Goal: Task Accomplishment & Management: Use online tool/utility

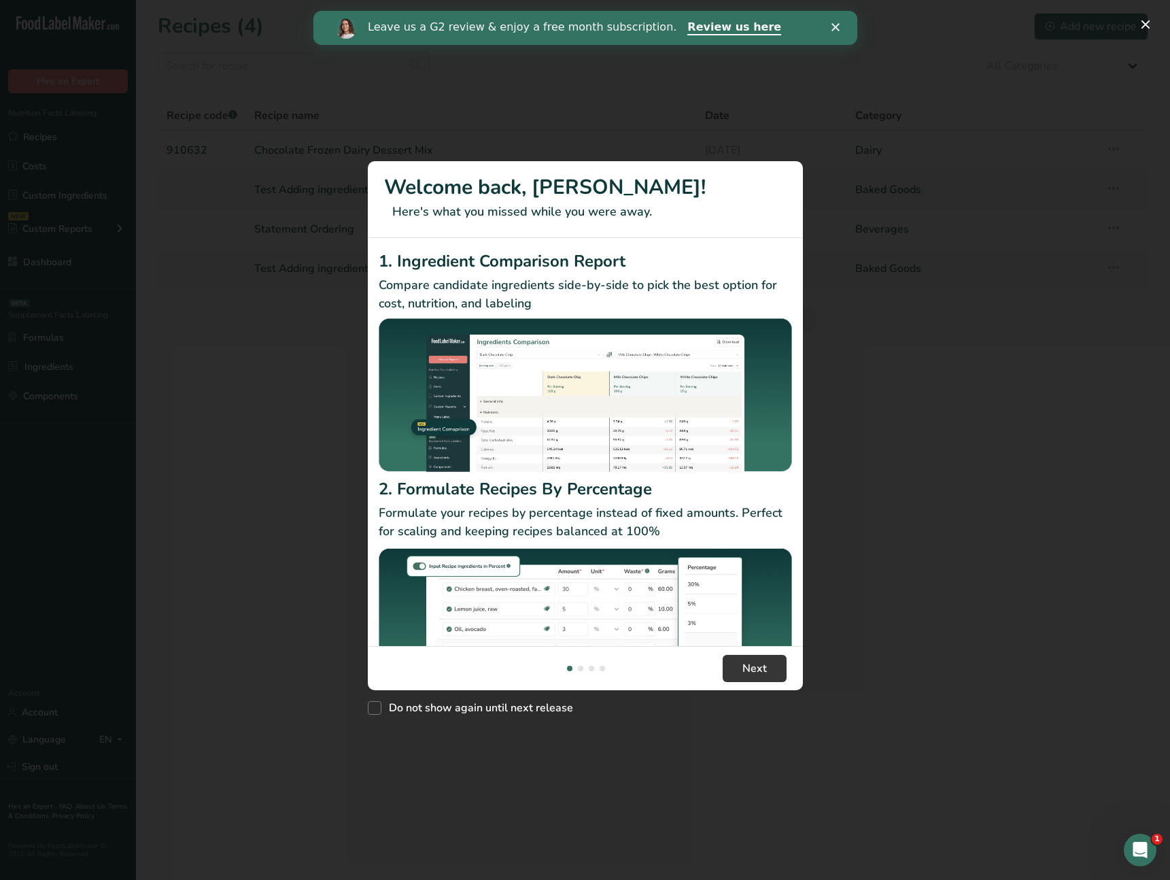
click at [939, 284] on div "New Features" at bounding box center [585, 440] width 1170 height 880
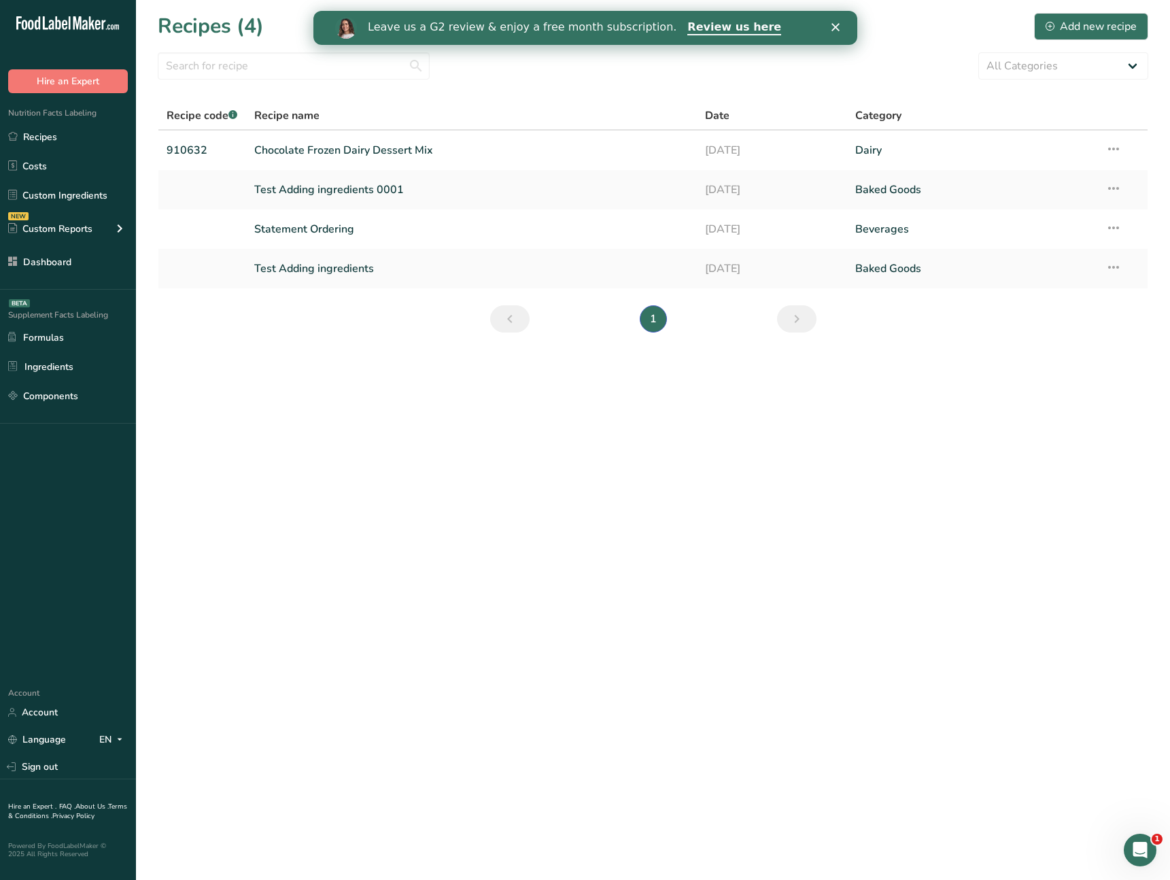
click at [582, 374] on main "Recipes (4) Add new recipe All Categories Baked Goods [GEOGRAPHIC_DATA] Confect…" at bounding box center [585, 440] width 1170 height 880
click at [286, 281] on link "Test Adding ingredients" at bounding box center [471, 268] width 434 height 29
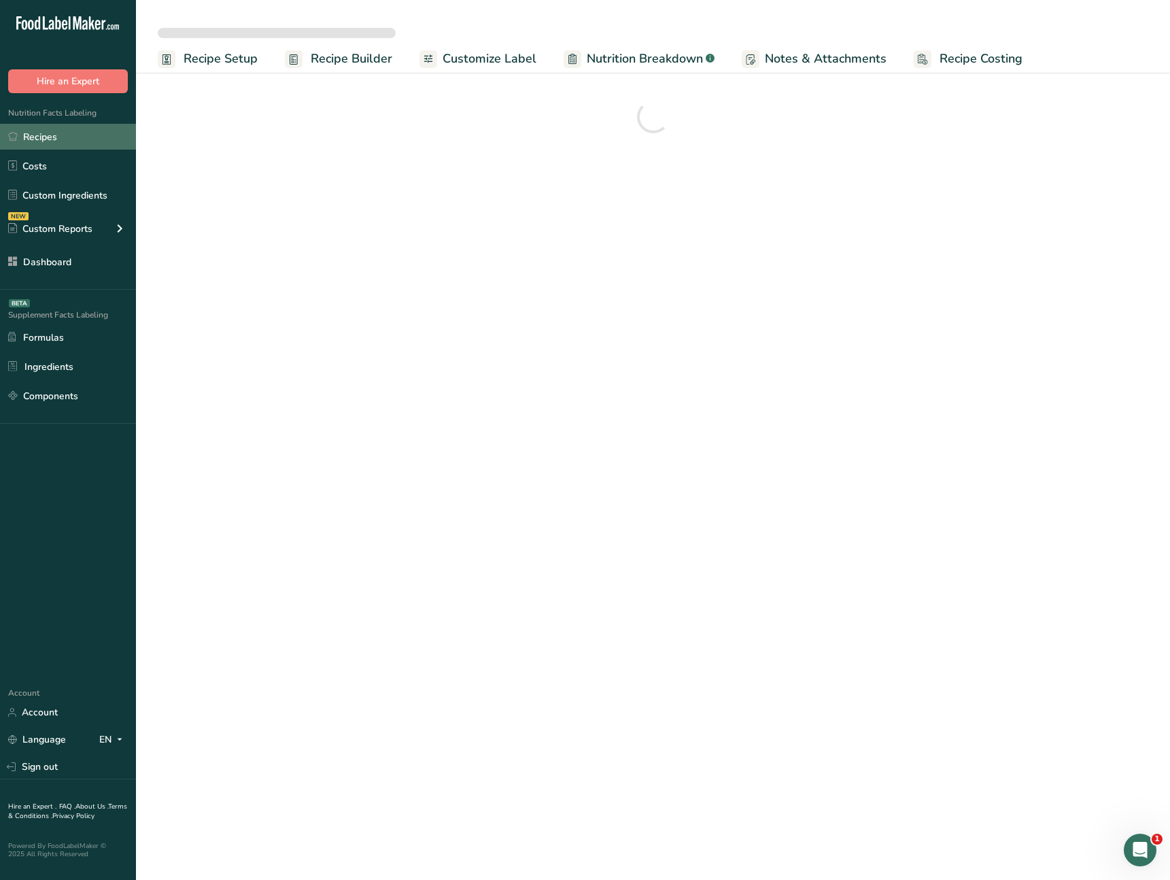
click at [78, 133] on link "Recipes" at bounding box center [68, 137] width 136 height 26
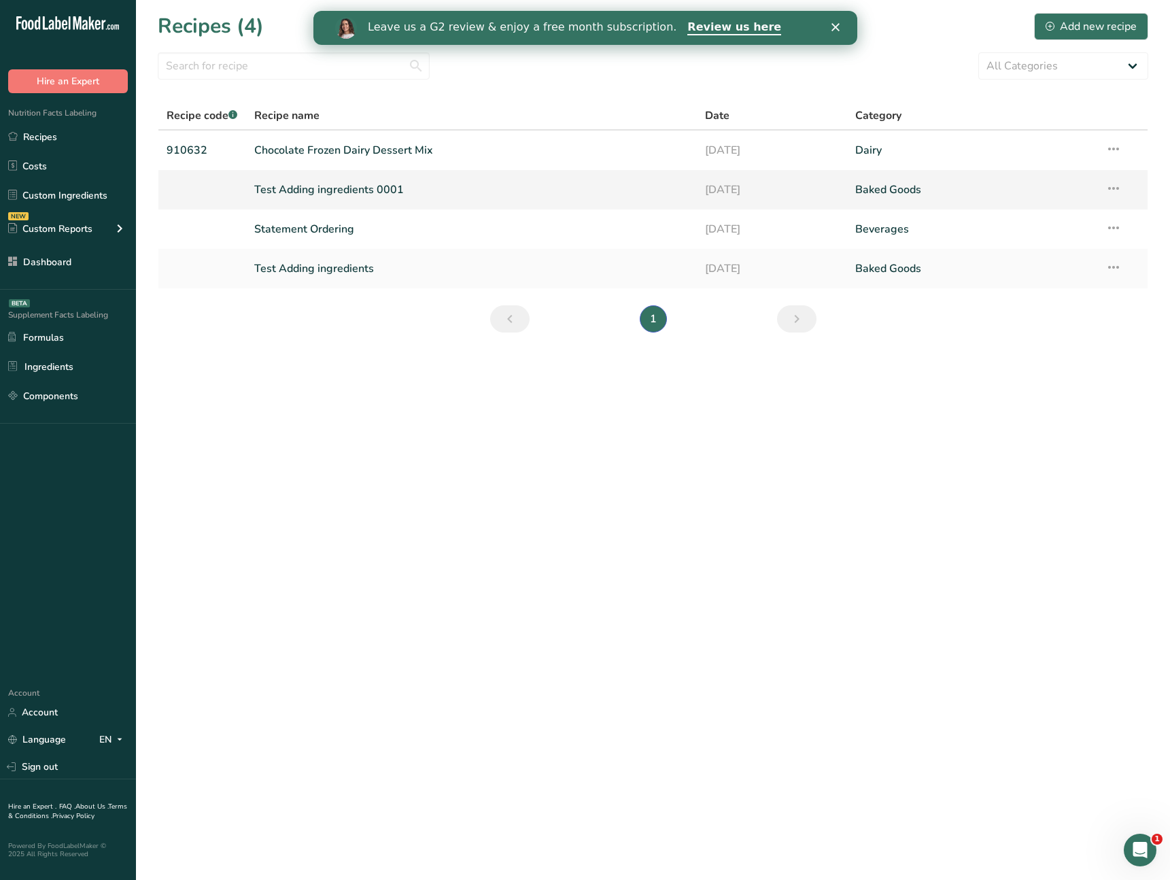
click at [390, 181] on link "Test Adding ingredients 0001" at bounding box center [471, 189] width 434 height 29
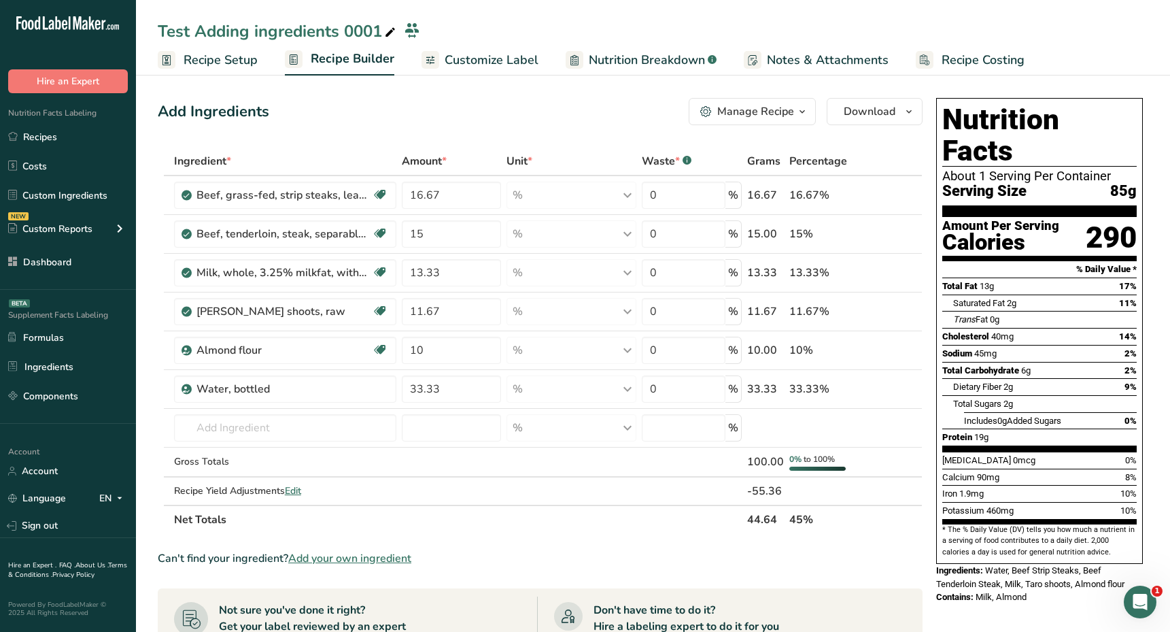
click at [236, 65] on span "Recipe Setup" at bounding box center [221, 60] width 74 height 18
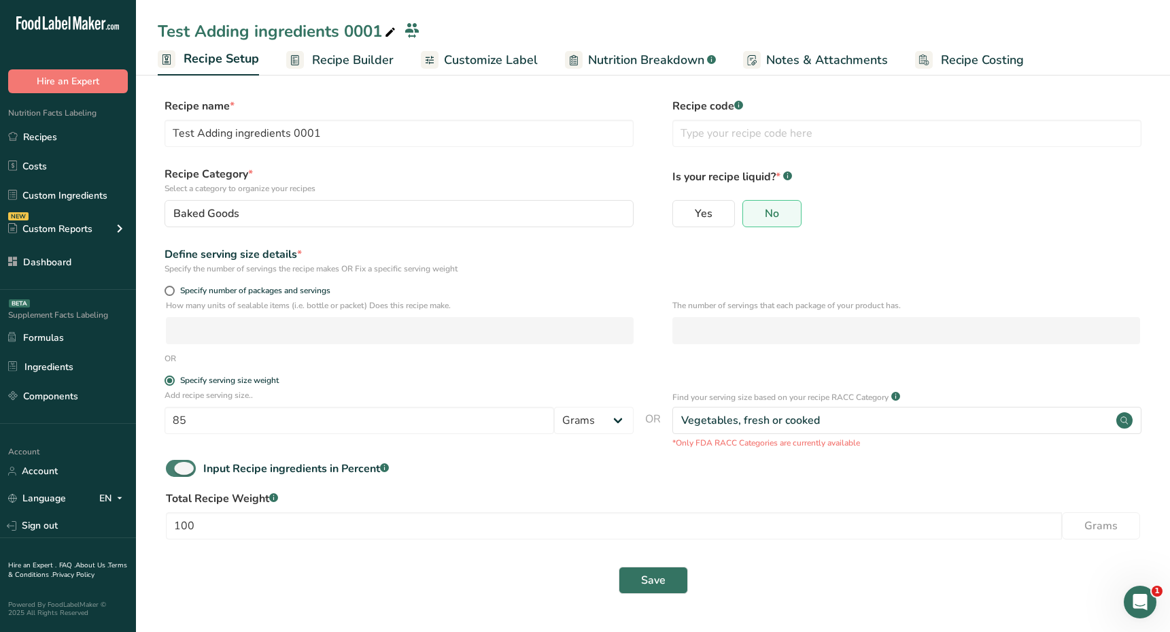
click at [181, 470] on span at bounding box center [181, 468] width 30 height 17
click at [175, 470] on input "Input Recipe ingredients in Percent .a-a{fill:#347362;}.b-a{fill:#fff;}" at bounding box center [170, 468] width 9 height 9
checkbox input "false"
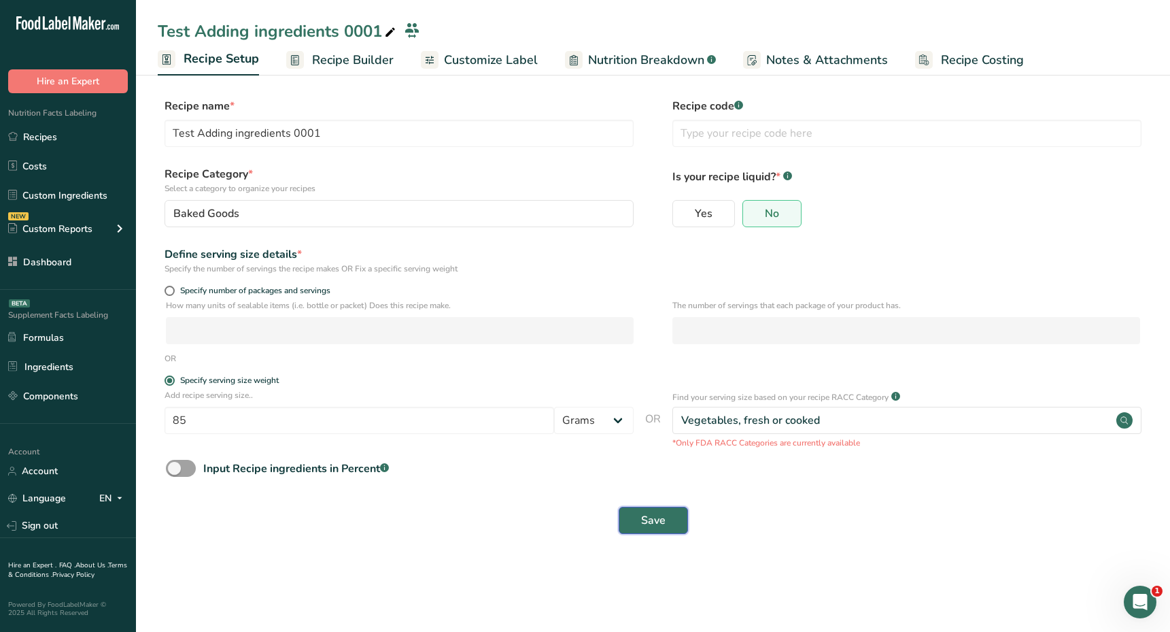
click at [675, 528] on button "Save" at bounding box center [653, 519] width 69 height 27
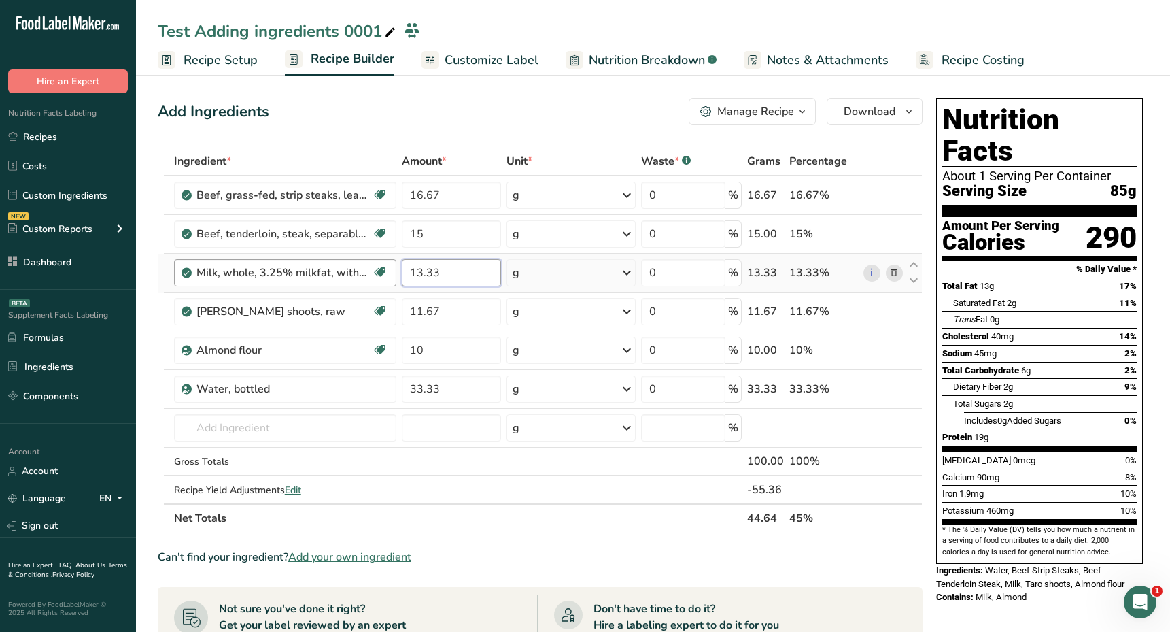
drag, startPoint x: 465, startPoint y: 275, endPoint x: 395, endPoint y: 271, distance: 70.1
click at [395, 271] on tr "Milk, whole, 3.25% milkfat, without added vitamin A and [MEDICAL_DATA] Gluten f…" at bounding box center [539, 273] width 763 height 39
type input "1"
click at [559, 271] on div "Ingredient * Amount * Unit * Waste * .a-a{fill:#347362;}.b-a{fill:#fff;} Grams …" at bounding box center [540, 339] width 765 height 385
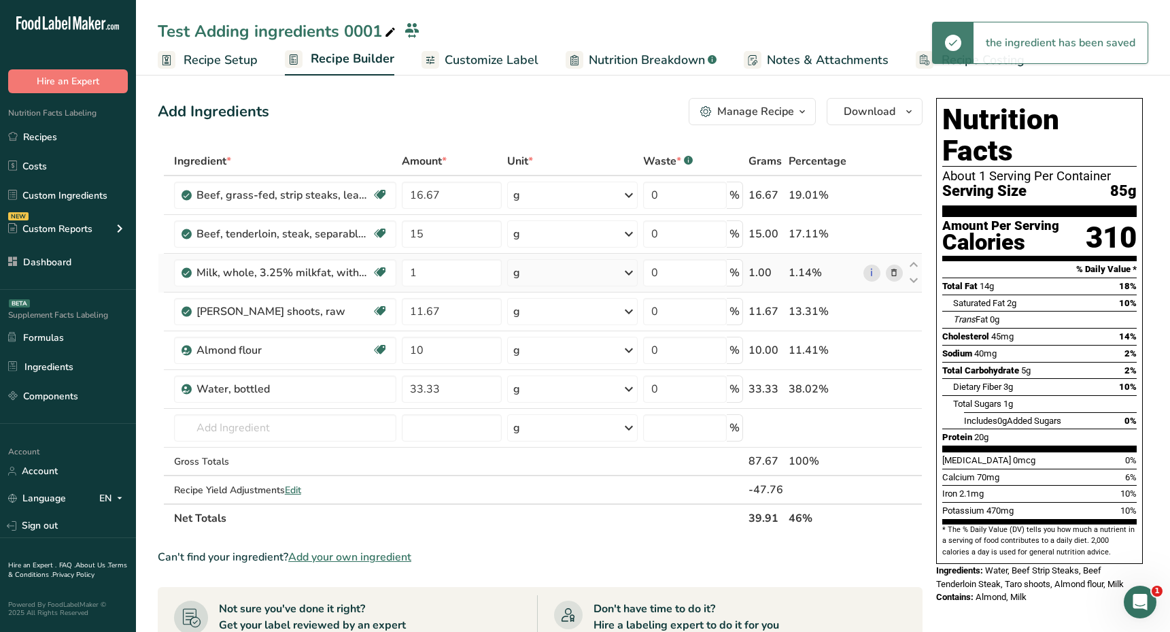
click at [572, 274] on div "g" at bounding box center [572, 272] width 131 height 27
click at [536, 519] on div "l" at bounding box center [572, 518] width 103 height 14
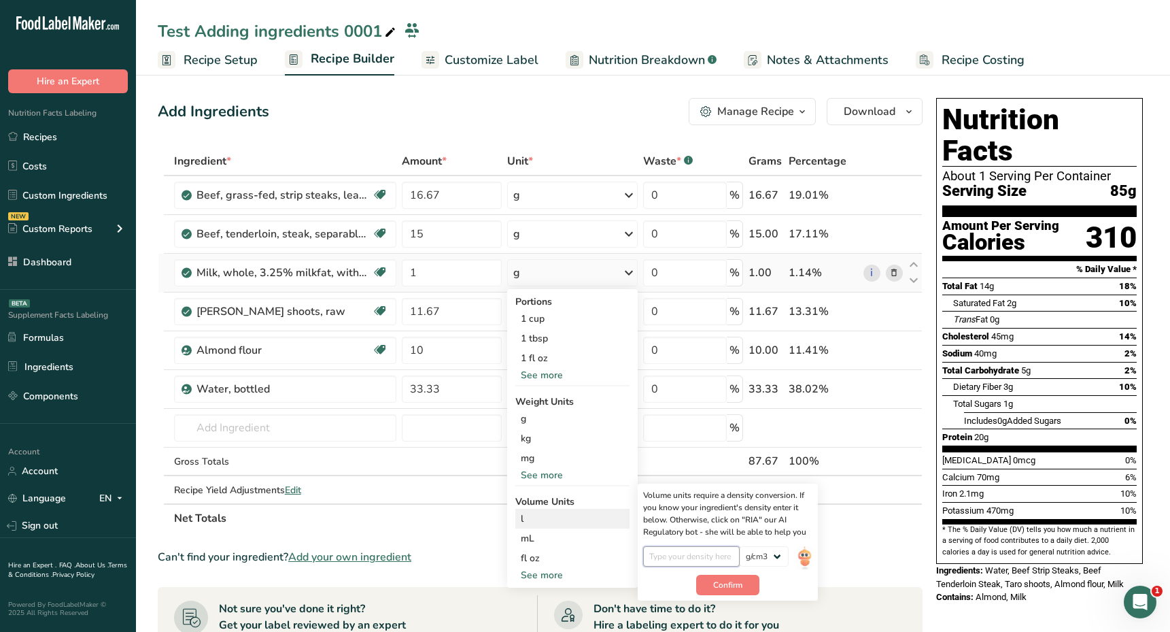
click at [687, 553] on input "number" at bounding box center [691, 556] width 97 height 20
type input "1"
click at [741, 577] on button "Confirm" at bounding box center [727, 584] width 63 height 20
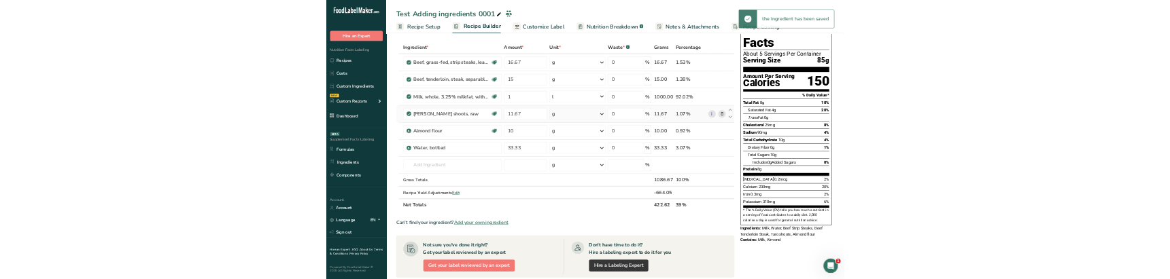
scroll to position [63, 0]
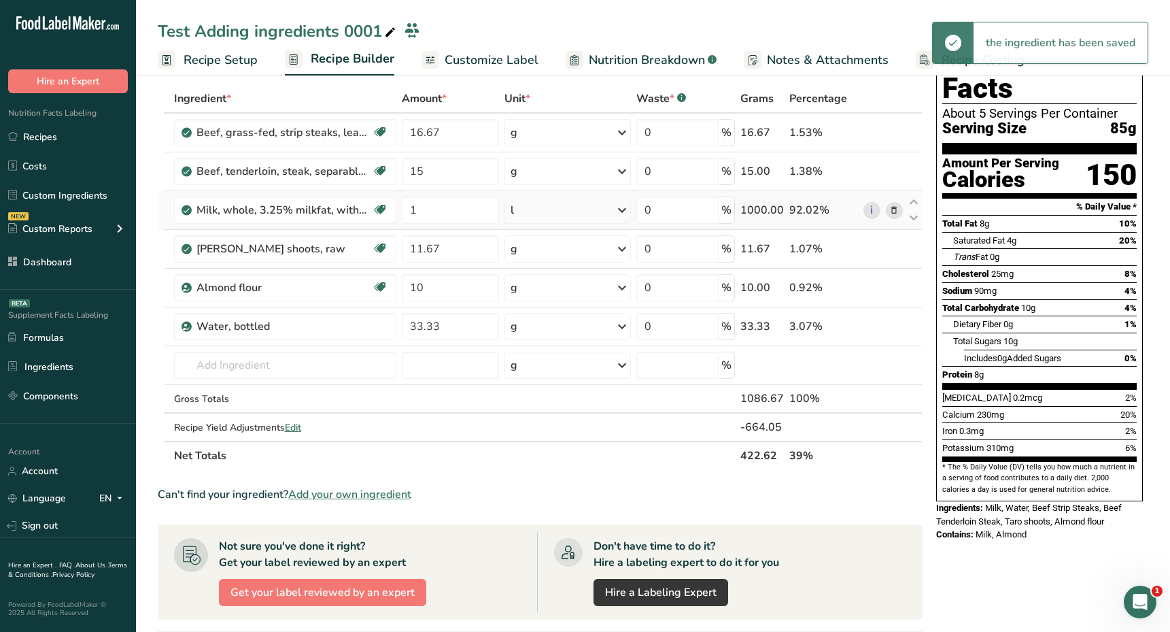
click at [564, 207] on div "l" at bounding box center [567, 209] width 126 height 27
click at [559, 458] on div "l" at bounding box center [569, 456] width 103 height 14
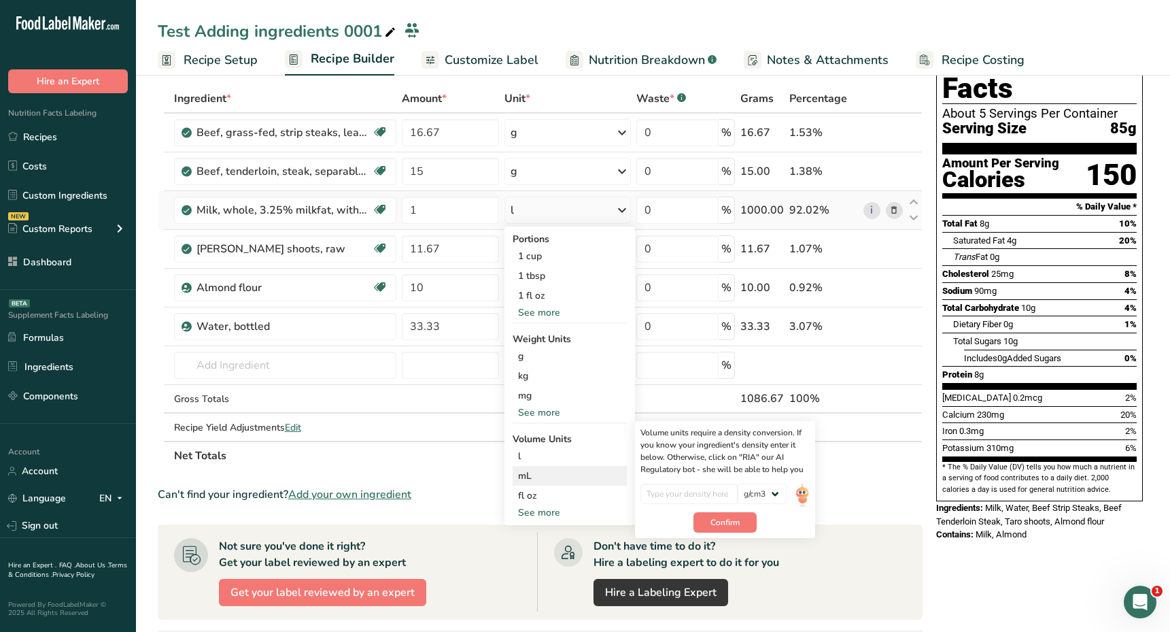
click at [553, 478] on div "mL" at bounding box center [569, 475] width 103 height 14
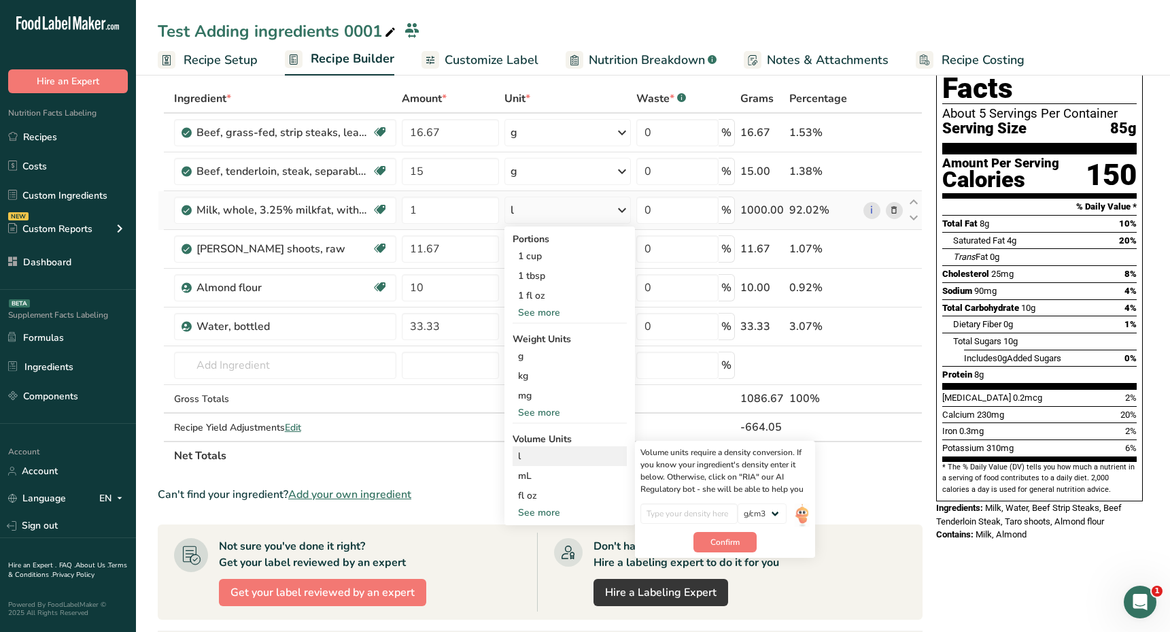
click at [554, 454] on div "l" at bounding box center [569, 456] width 103 height 14
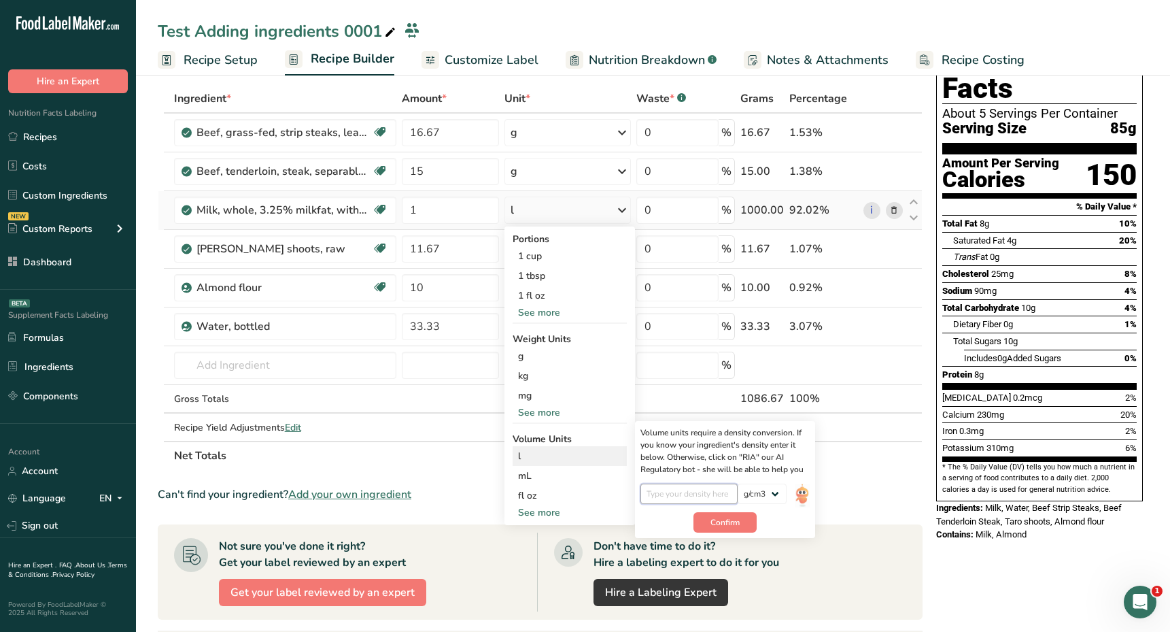
click at [685, 494] on input "number" at bounding box center [688, 493] width 97 height 20
type input "0.5"
click at [722, 521] on span "Confirm" at bounding box center [724, 522] width 29 height 12
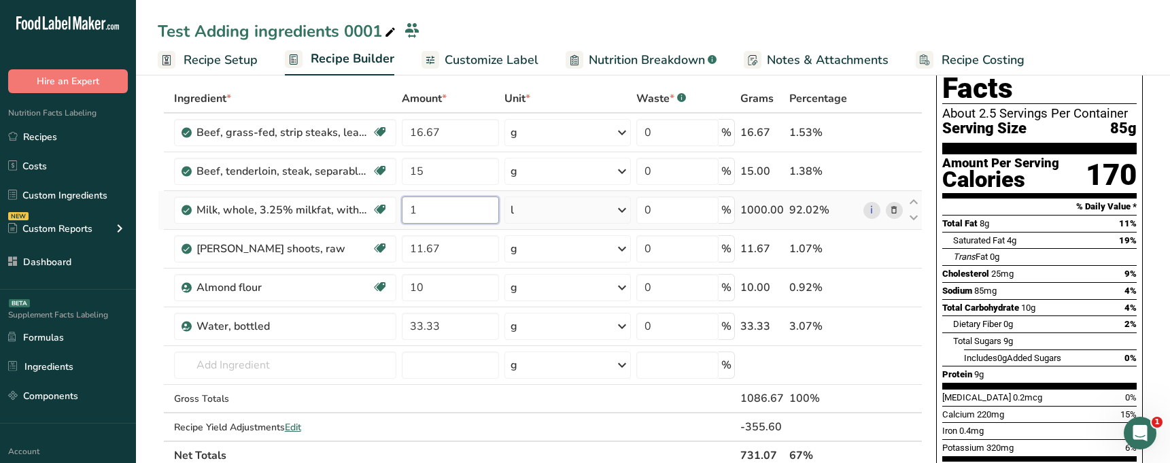
click at [450, 213] on input "1" at bounding box center [451, 209] width 98 height 27
type input "10"
click at [488, 428] on div "Ingredient * Amount * Unit * Waste * .a-a{fill:#347362;}.b-a{fill:#fff;} Grams …" at bounding box center [540, 276] width 765 height 385
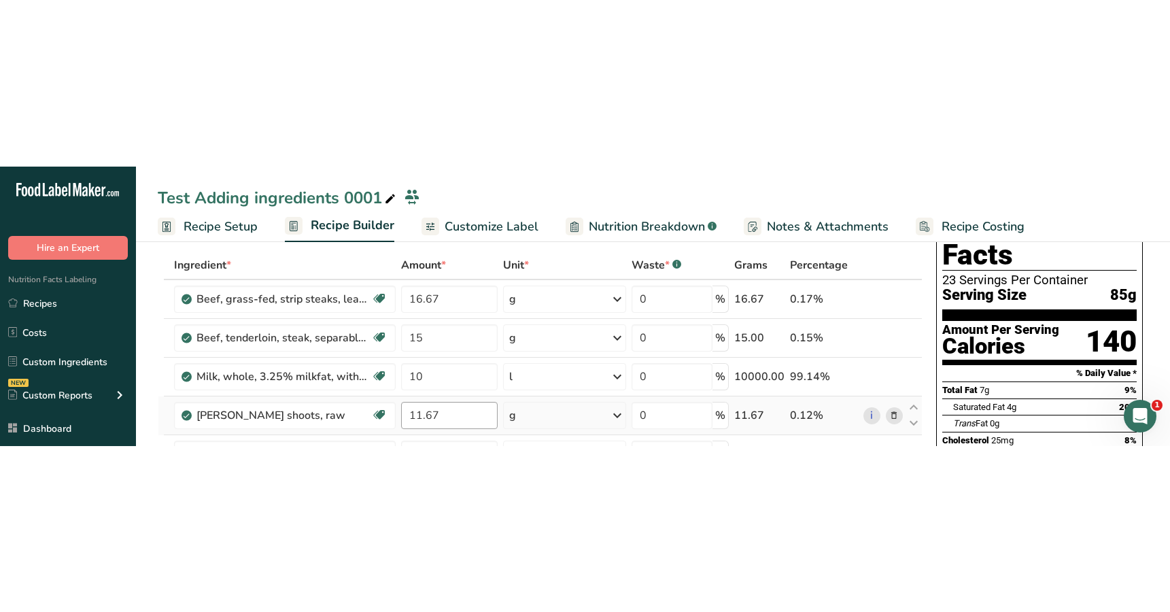
scroll to position [82, 0]
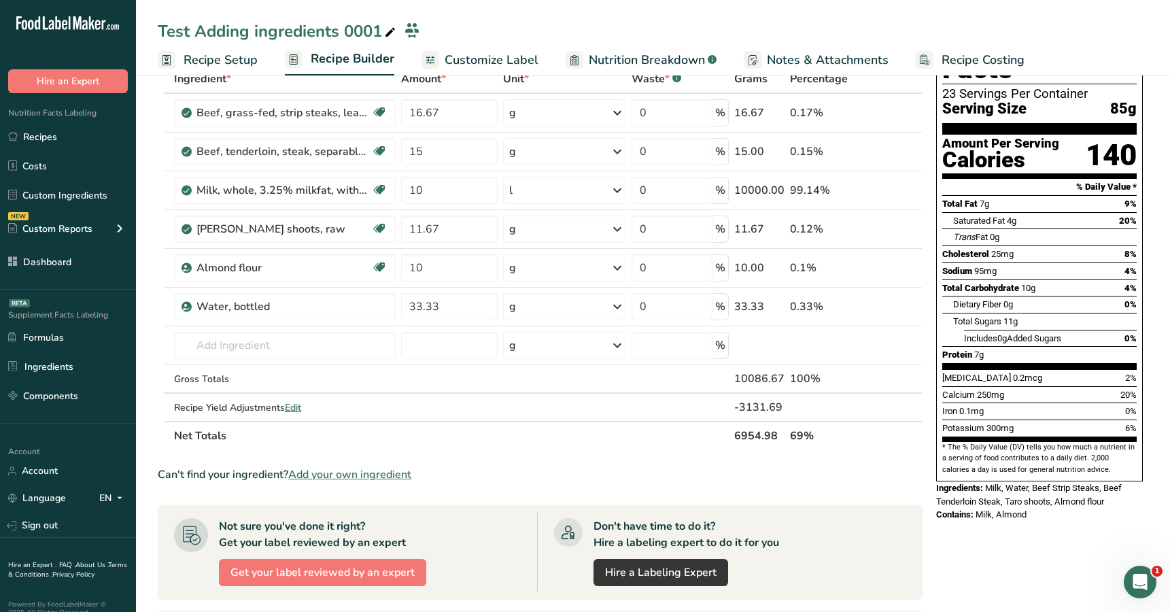
click at [973, 498] on div "Nutrition Facts 23 Servings Per Container Serving Size 85g Amount Per Serving C…" at bounding box center [1040, 272] width 218 height 525
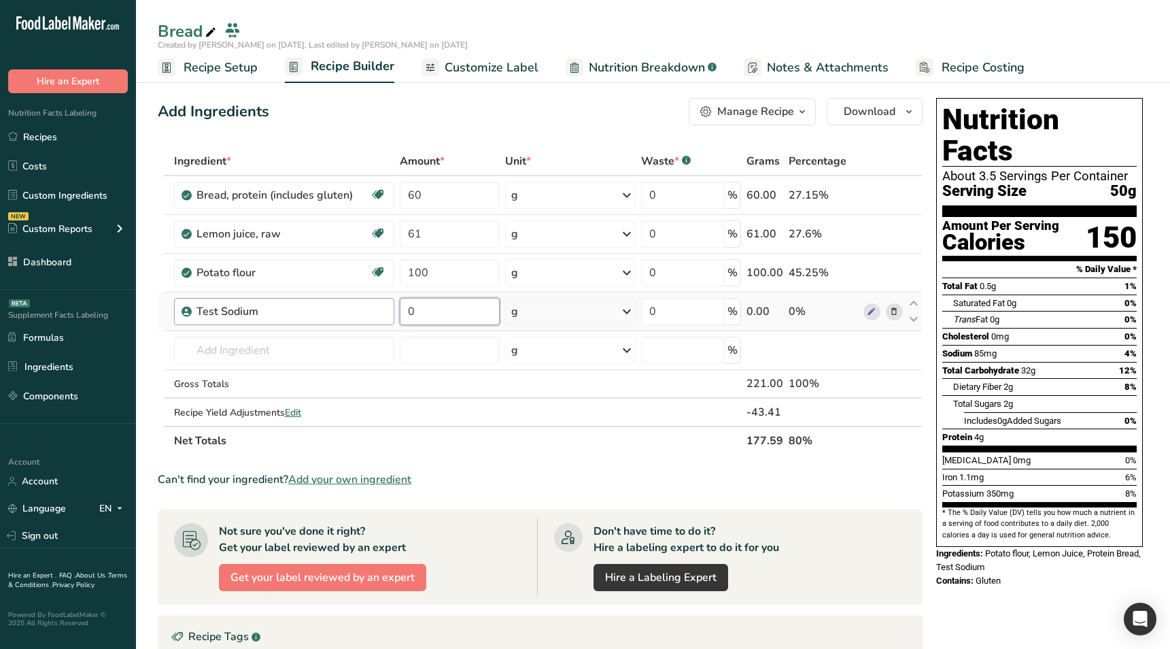
drag, startPoint x: 469, startPoint y: 303, endPoint x: 383, endPoint y: 300, distance: 85.7
click at [383, 300] on tr "Test Sodium 0 g Weight Units g ppm ug See more Volume Units quarter cup Volume …" at bounding box center [539, 311] width 763 height 39
click at [459, 315] on input "10" at bounding box center [450, 311] width 100 height 27
type input "1"
click at [539, 318] on div "Ingredient * Amount * Unit * Waste * .a-a{fill:#347362;}.b-a{fill:#fff;} Grams …" at bounding box center [540, 301] width 765 height 308
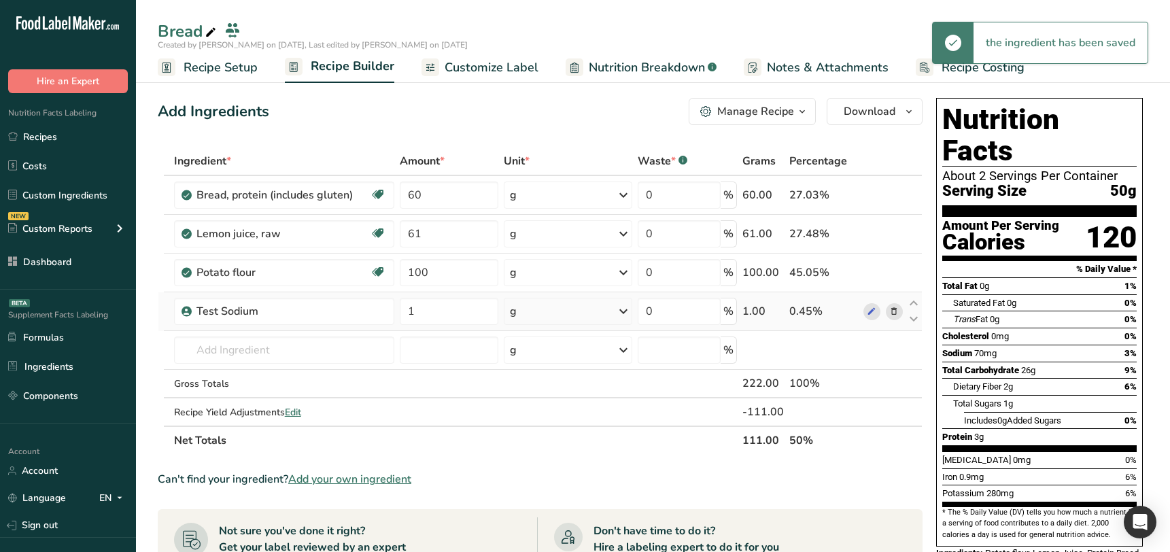
click at [528, 319] on div "g" at bounding box center [568, 311] width 128 height 27
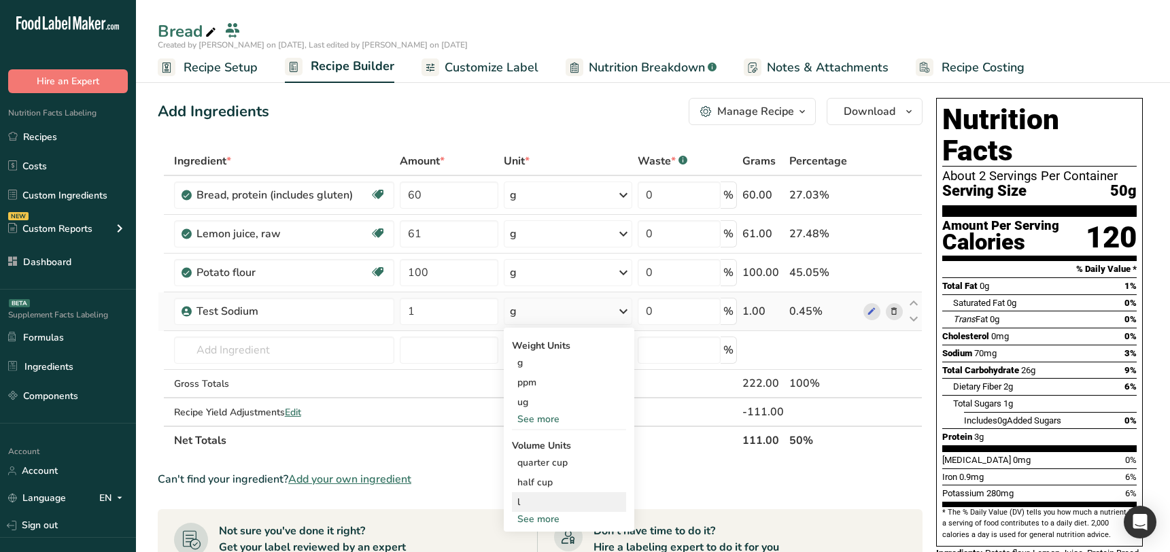
click at [543, 502] on div "l" at bounding box center [568, 502] width 103 height 14
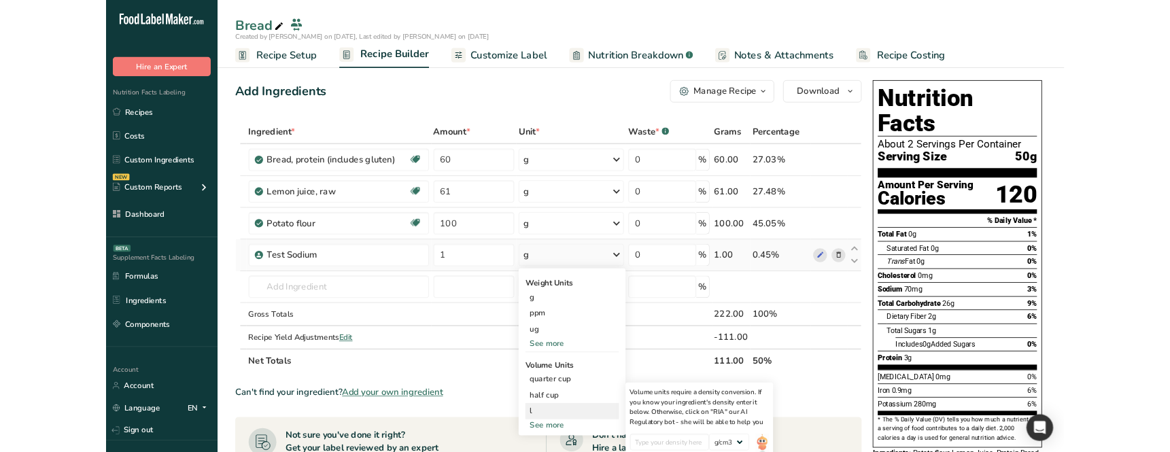
scroll to position [67, 0]
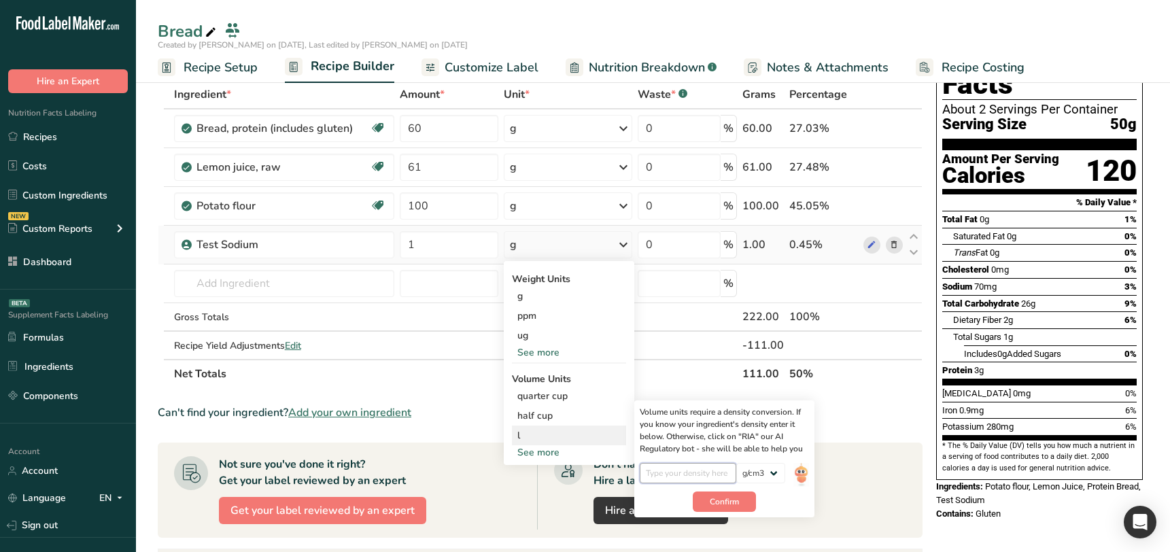
click at [685, 476] on input "number" at bounding box center [688, 473] width 97 height 20
type input "1"
click at [717, 500] on span "Confirm" at bounding box center [724, 502] width 29 height 12
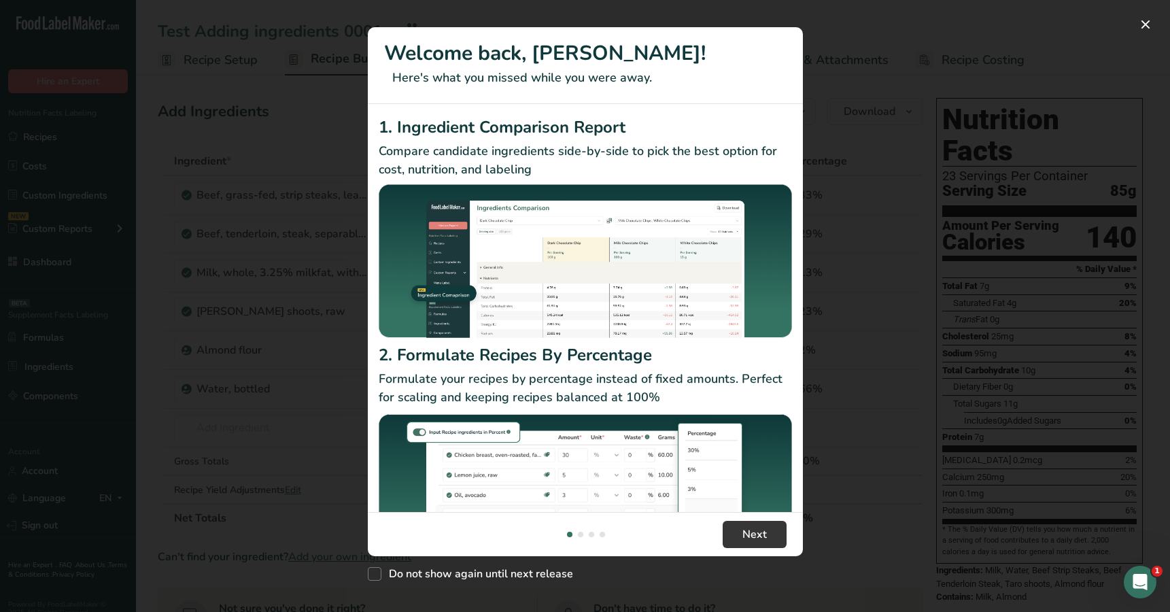
click at [819, 273] on div "New Features" at bounding box center [585, 306] width 1170 height 612
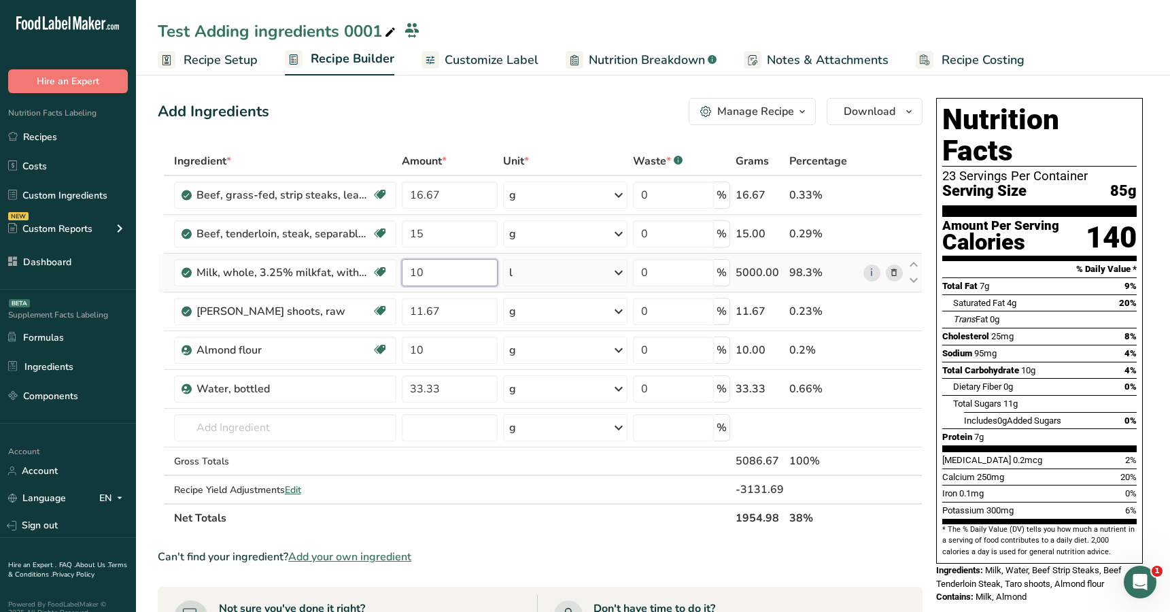
click at [474, 273] on input "10" at bounding box center [450, 272] width 97 height 27
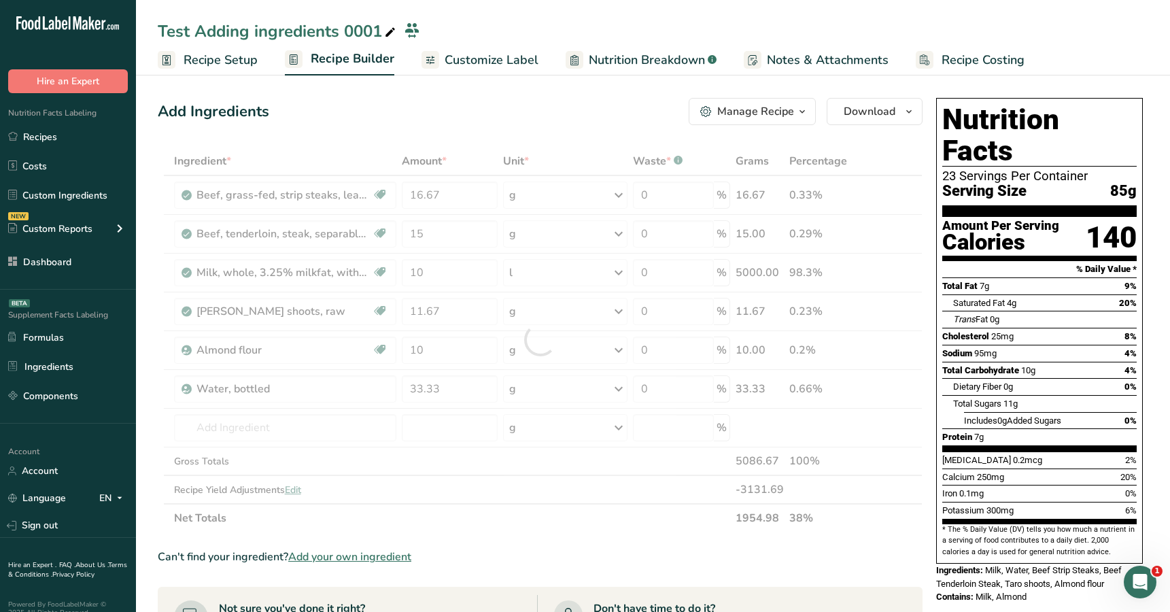
drag, startPoint x: 530, startPoint y: 269, endPoint x: 540, endPoint y: 272, distance: 10.6
click at [530, 270] on div "Ingredient * Amount * Unit * Waste * .a-a{fill:#347362;}.b-a{fill:#fff;} Grams …" at bounding box center [540, 339] width 765 height 385
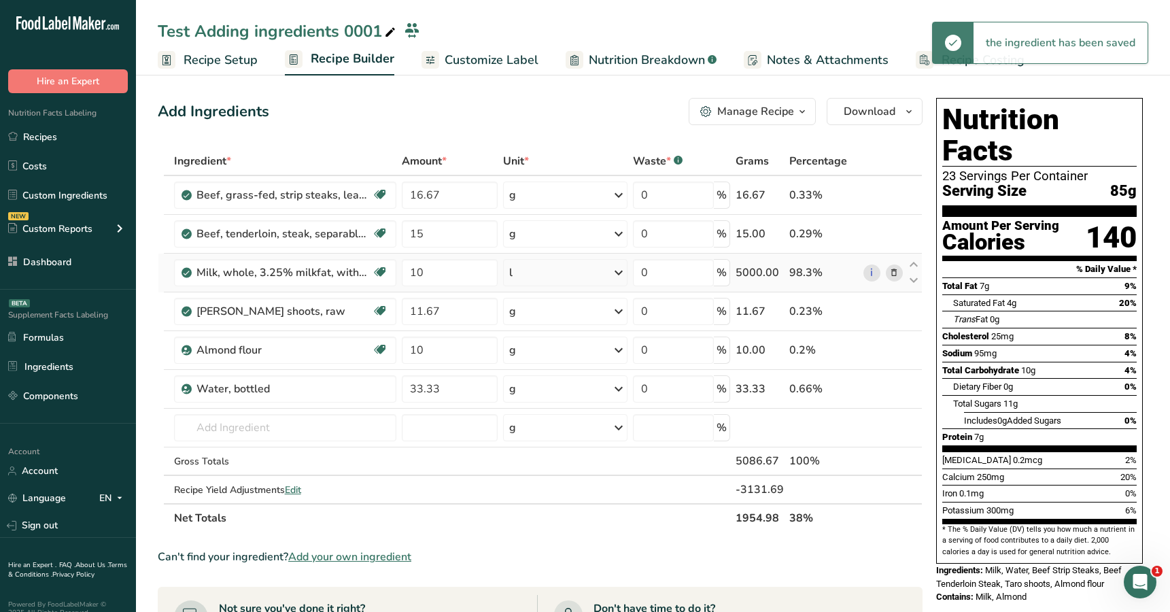
click at [570, 273] on div "l" at bounding box center [565, 272] width 124 height 27
click at [551, 520] on div "l" at bounding box center [568, 518] width 103 height 14
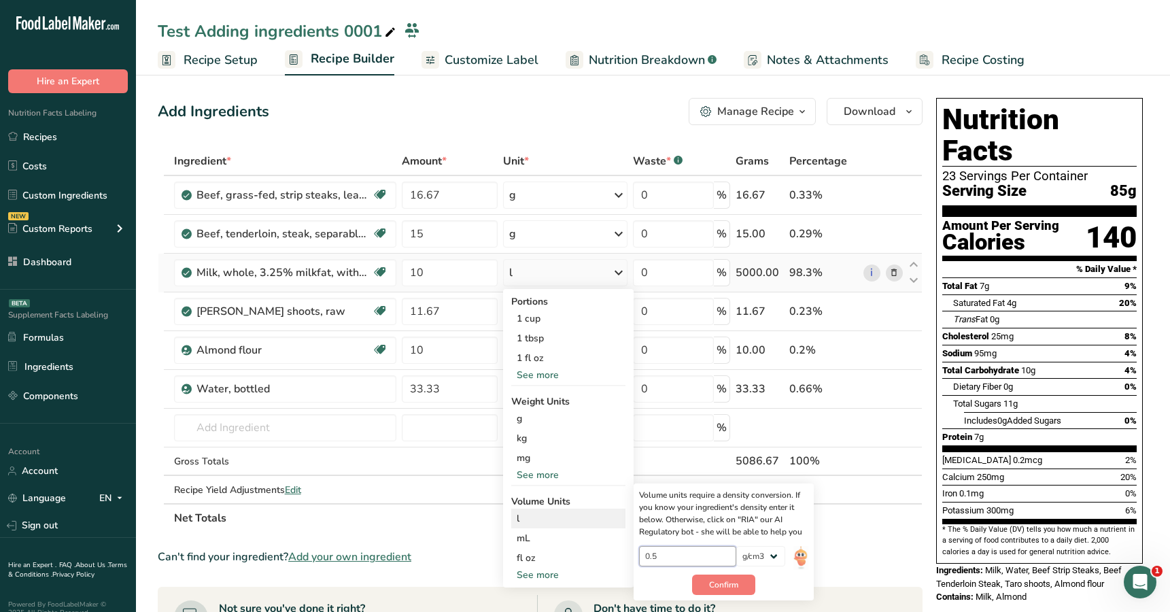
drag, startPoint x: 659, startPoint y: 556, endPoint x: 641, endPoint y: 555, distance: 18.4
click at [641, 555] on input "0.5" at bounding box center [687, 556] width 97 height 20
type input "0.1"
click at [697, 576] on button "Confirm" at bounding box center [723, 584] width 63 height 20
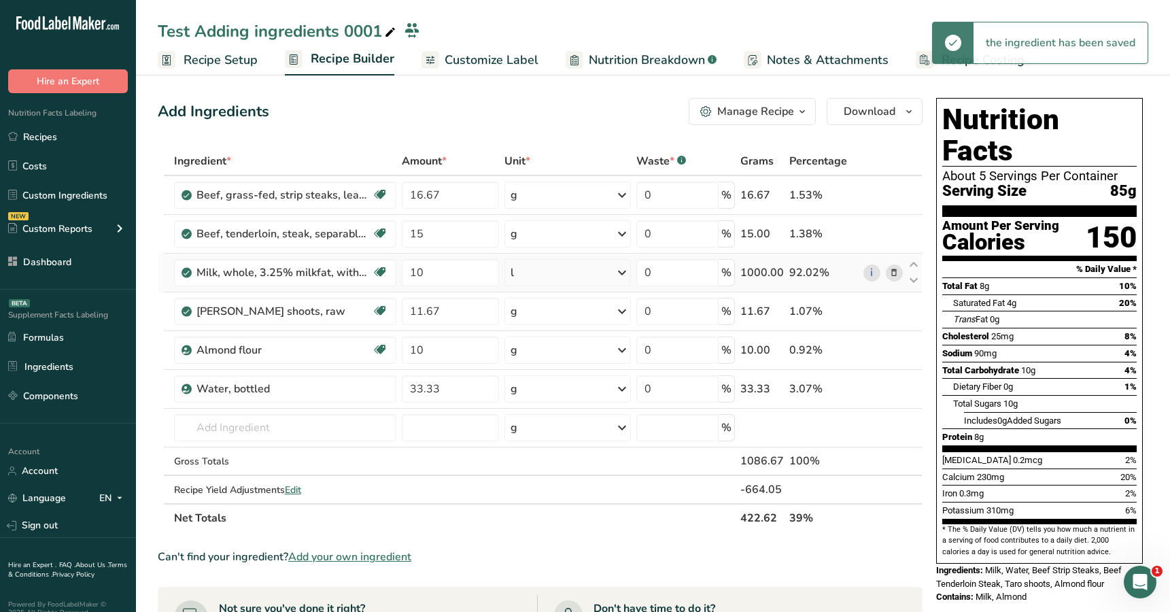
click at [572, 275] on div "l" at bounding box center [567, 272] width 126 height 27
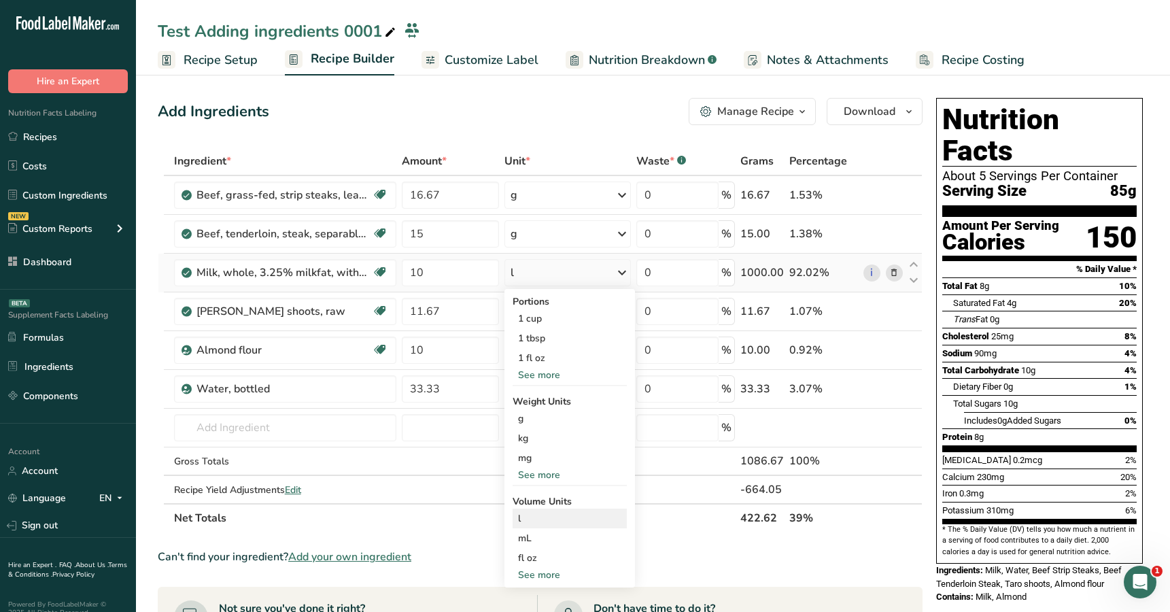
click at [566, 517] on div "l" at bounding box center [569, 518] width 103 height 14
